Goal: Task Accomplishment & Management: Use online tool/utility

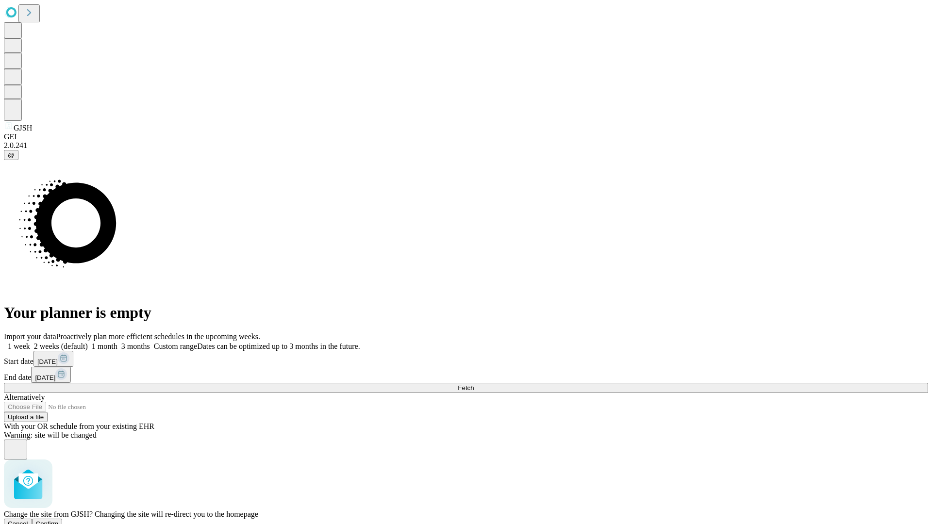
click at [59, 520] on span "Confirm" at bounding box center [47, 523] width 23 height 7
click at [30, 342] on label "1 week" at bounding box center [17, 346] width 26 height 8
click at [474, 385] on span "Fetch" at bounding box center [466, 388] width 16 height 7
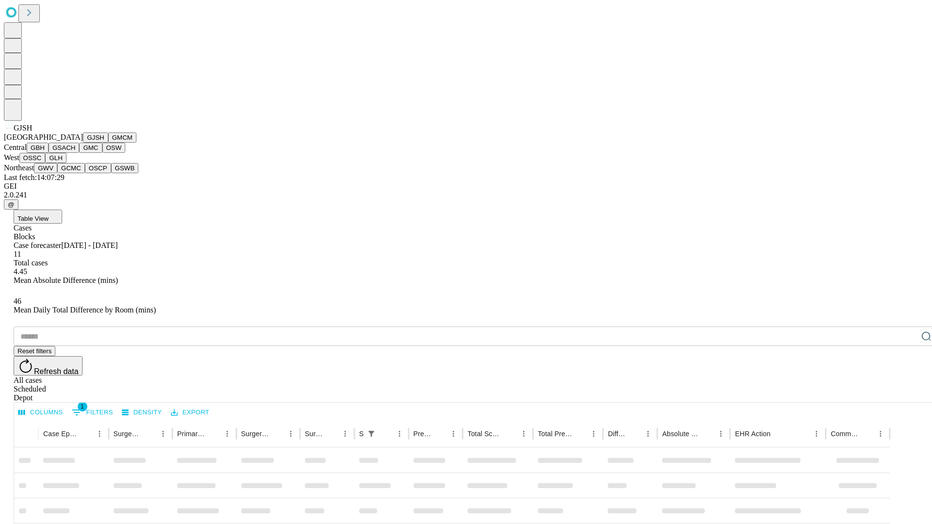
click at [108, 143] on button "GMCM" at bounding box center [122, 138] width 28 height 10
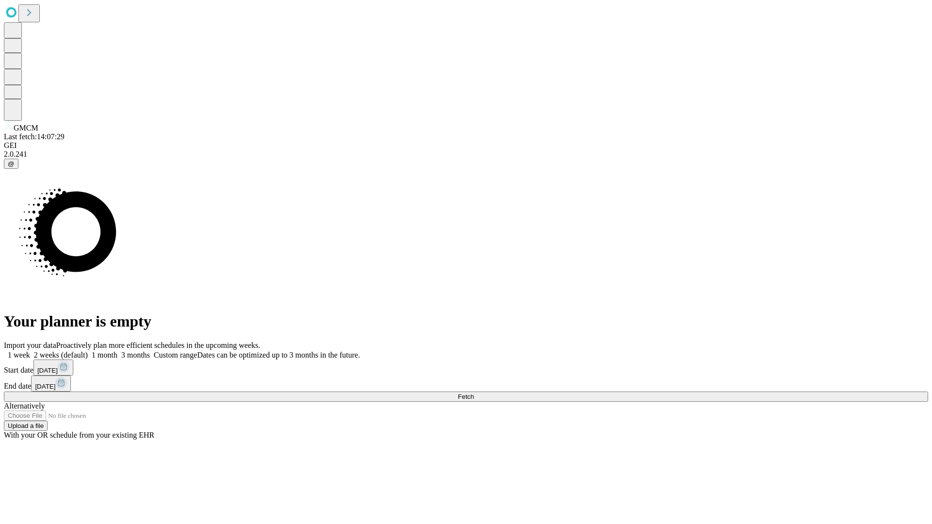
click at [474, 393] on span "Fetch" at bounding box center [466, 396] width 16 height 7
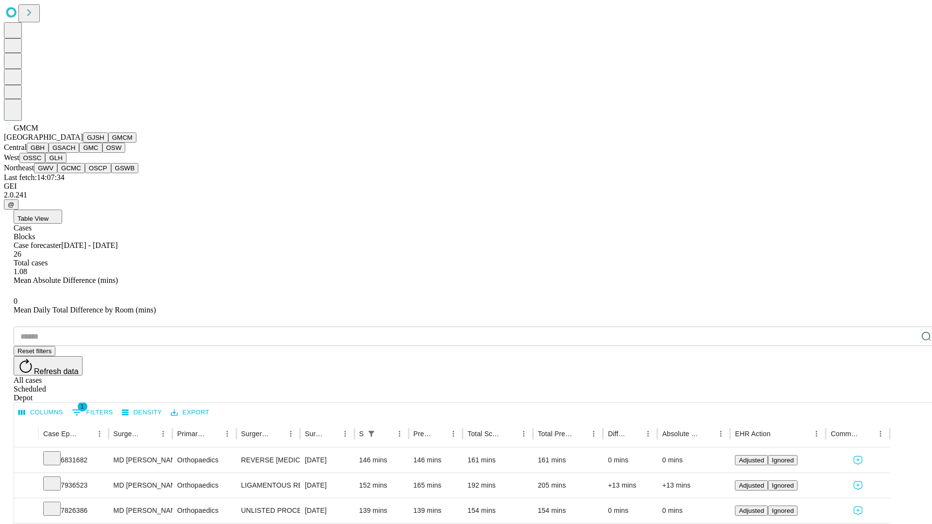
click at [49, 153] on button "GBH" at bounding box center [38, 148] width 22 height 10
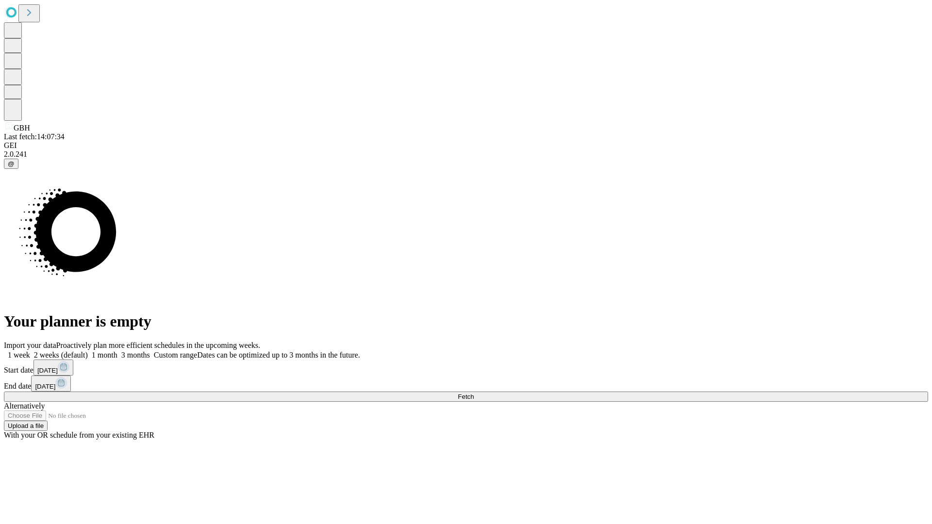
click at [30, 351] on label "1 week" at bounding box center [17, 355] width 26 height 8
click at [474, 393] on span "Fetch" at bounding box center [466, 396] width 16 height 7
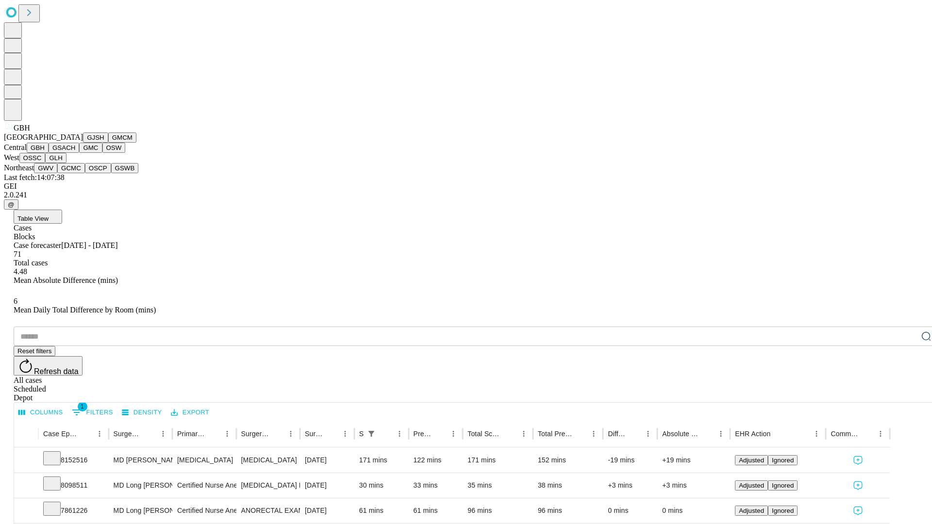
click at [75, 153] on button "GSACH" at bounding box center [64, 148] width 31 height 10
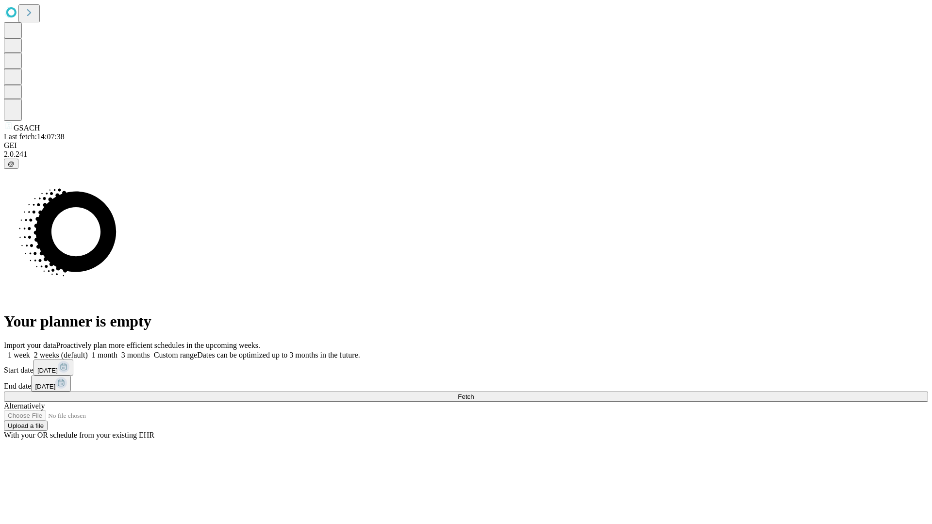
click at [30, 351] on label "1 week" at bounding box center [17, 355] width 26 height 8
click at [474, 393] on span "Fetch" at bounding box center [466, 396] width 16 height 7
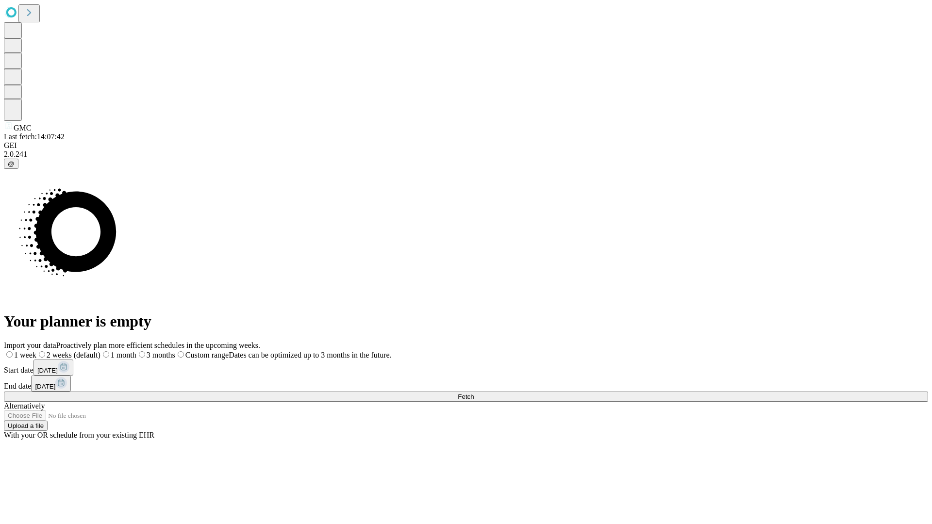
click at [474, 393] on span "Fetch" at bounding box center [466, 396] width 16 height 7
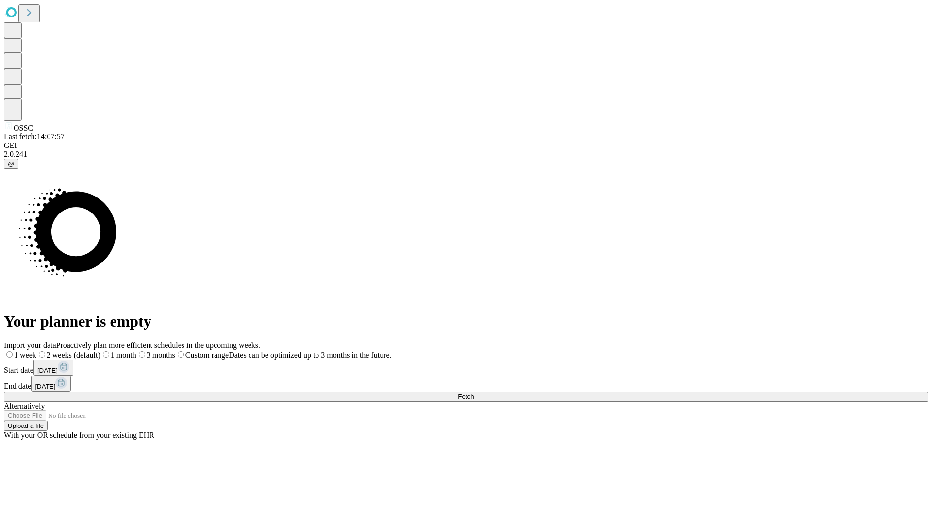
click at [474, 393] on span "Fetch" at bounding box center [466, 396] width 16 height 7
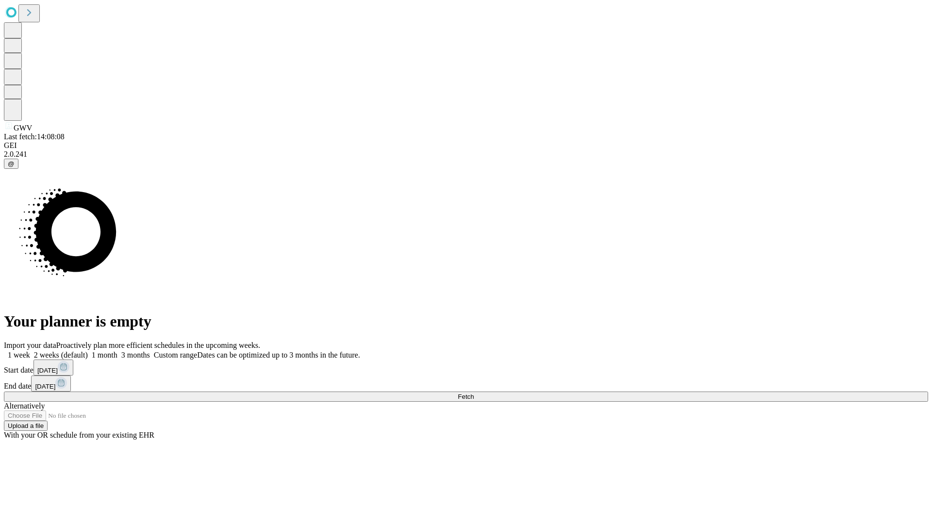
click at [30, 351] on label "1 week" at bounding box center [17, 355] width 26 height 8
click at [474, 393] on span "Fetch" at bounding box center [466, 396] width 16 height 7
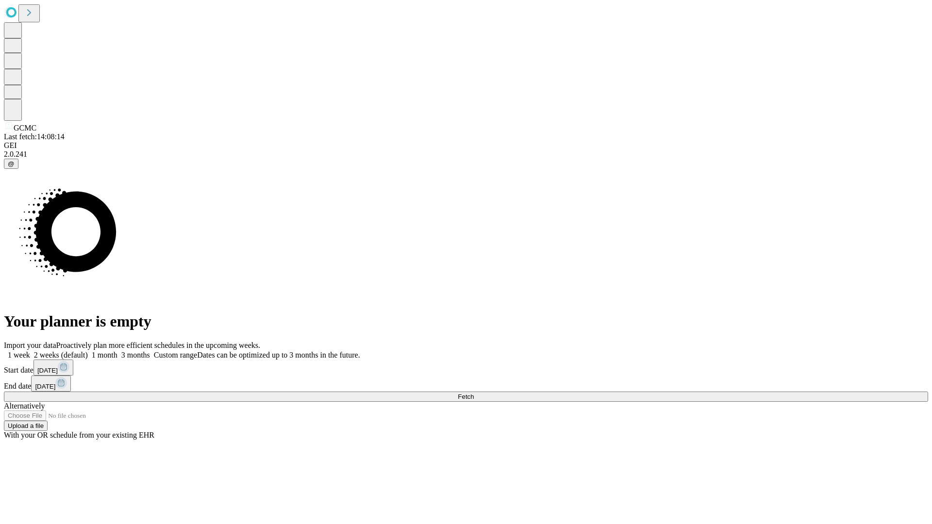
click at [30, 351] on label "1 week" at bounding box center [17, 355] width 26 height 8
click at [474, 393] on span "Fetch" at bounding box center [466, 396] width 16 height 7
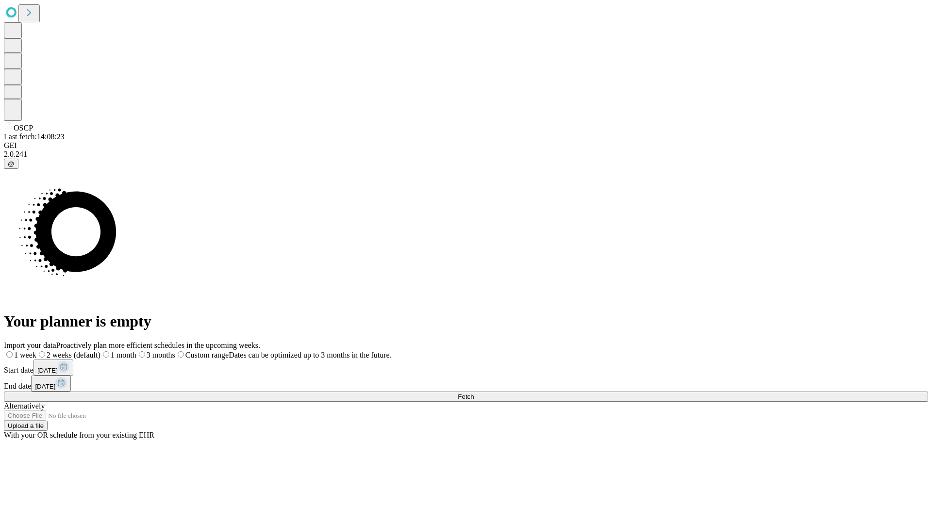
click at [474, 393] on span "Fetch" at bounding box center [466, 396] width 16 height 7
